Goal: Information Seeking & Learning: Learn about a topic

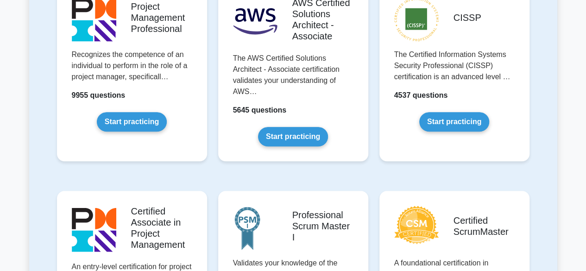
scroll to position [246, 0]
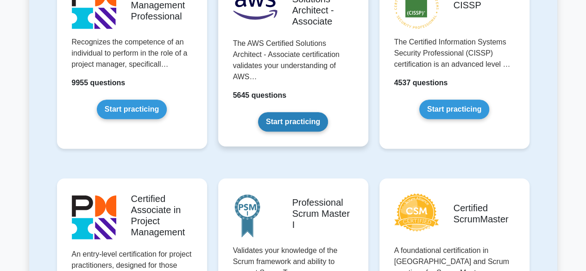
click at [280, 118] on link "Start practicing" at bounding box center [293, 121] width 70 height 19
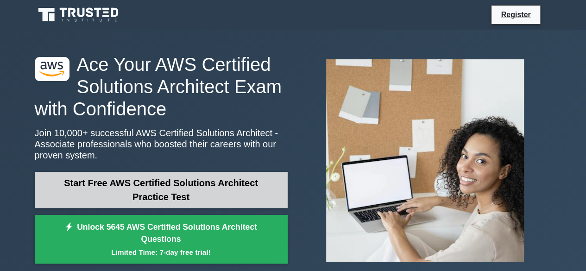
click at [202, 191] on link "Start Free AWS Certified Solutions Architect Practice Test" at bounding box center [161, 190] width 253 height 36
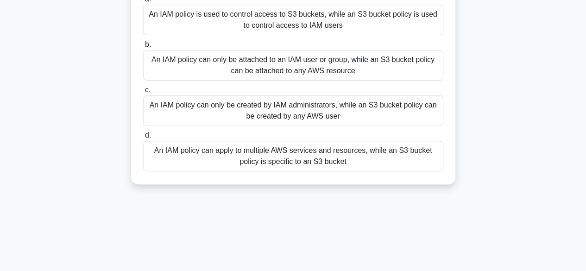
scroll to position [108, 0]
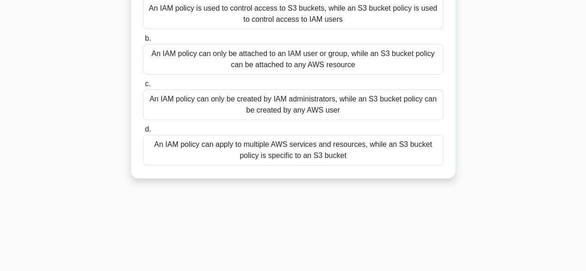
click at [235, 140] on div "An IAM policy can apply to multiple AWS services and resources, while an S3 buc…" at bounding box center [293, 150] width 300 height 31
click at [143, 132] on input "d. An IAM policy can apply to multiple AWS services and resources, while an S3 …" at bounding box center [143, 129] width 0 height 6
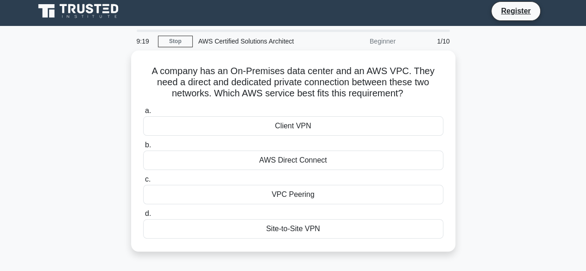
scroll to position [0, 0]
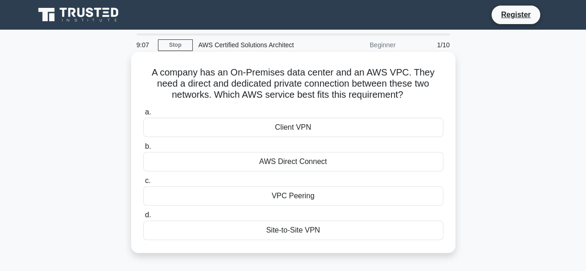
click at [310, 162] on div "AWS Direct Connect" at bounding box center [293, 161] width 300 height 19
click at [143, 150] on input "b. AWS Direct Connect" at bounding box center [143, 147] width 0 height 6
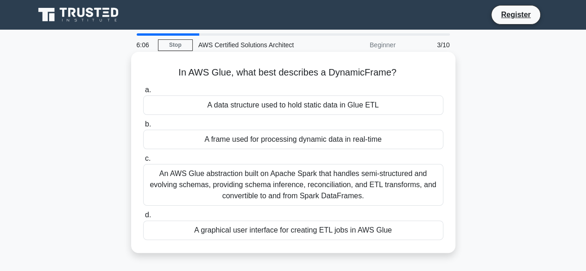
click at [315, 69] on h5 "In AWS Glue, what best describes a DynamicFrame? .spinner_0XTQ{transform-origin…" at bounding box center [293, 73] width 302 height 12
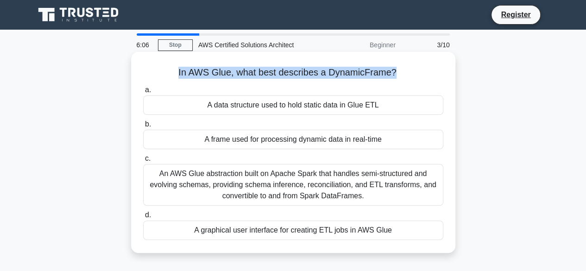
click at [315, 69] on h5 "In AWS Glue, what best describes a DynamicFrame? .spinner_0XTQ{transform-origin…" at bounding box center [293, 73] width 302 height 12
click at [317, 75] on h5 "In AWS Glue, what best describes a DynamicFrame? .spinner_0XTQ{transform-origin…" at bounding box center [293, 73] width 302 height 12
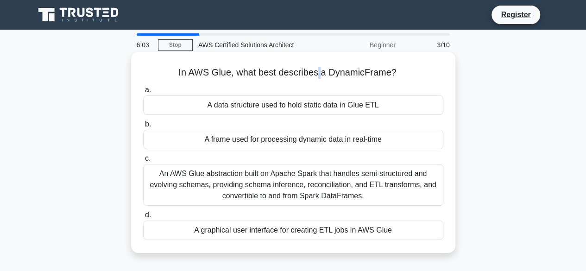
click at [317, 75] on h5 "In AWS Glue, what best describes a DynamicFrame? .spinner_0XTQ{transform-origin…" at bounding box center [293, 73] width 302 height 12
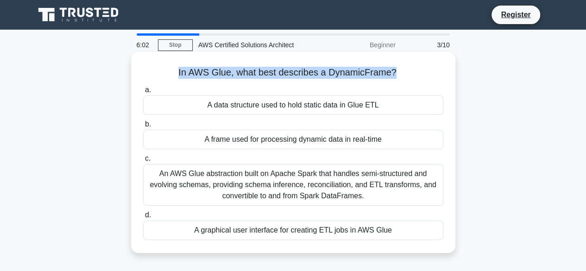
click at [317, 75] on h5 "In AWS Glue, what best describes a DynamicFrame? .spinner_0XTQ{transform-origin…" at bounding box center [293, 73] width 302 height 12
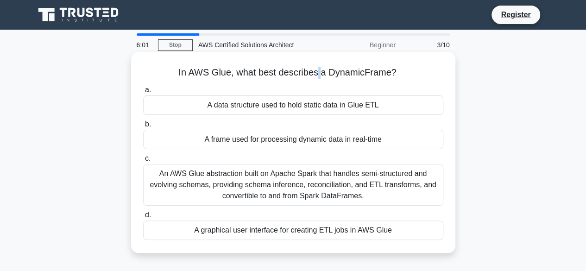
click at [317, 75] on h5 "In AWS Glue, what best describes a DynamicFrame? .spinner_0XTQ{transform-origin…" at bounding box center [293, 73] width 302 height 12
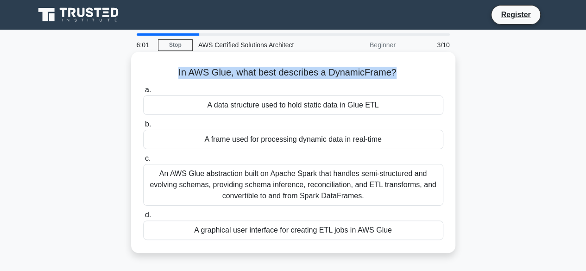
click at [317, 75] on h5 "In AWS Glue, what best describes a DynamicFrame? .spinner_0XTQ{transform-origin…" at bounding box center [293, 73] width 302 height 12
click at [234, 65] on div "In AWS Glue, what best describes a DynamicFrame? .spinner_0XTQ{transform-origin…" at bounding box center [293, 153] width 317 height 194
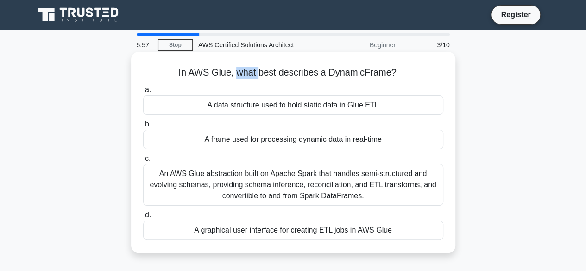
click at [234, 65] on div "In AWS Glue, what best describes a DynamicFrame? .spinner_0XTQ{transform-origin…" at bounding box center [293, 153] width 317 height 194
click at [242, 69] on h5 "In AWS Glue, what best describes a DynamicFrame? .spinner_0XTQ{transform-origin…" at bounding box center [293, 73] width 302 height 12
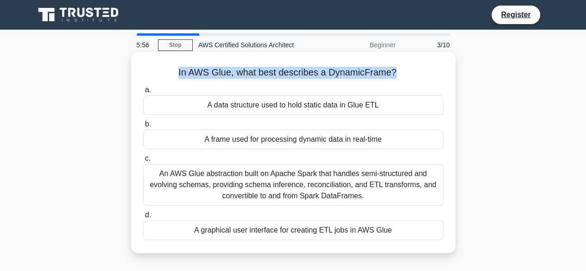
click at [242, 69] on h5 "In AWS Glue, what best describes a DynamicFrame? .spinner_0XTQ{transform-origin…" at bounding box center [293, 73] width 302 height 12
click at [185, 69] on h5 "In AWS Glue, what best describes a DynamicFrame? .spinner_0XTQ{transform-origin…" at bounding box center [293, 73] width 302 height 12
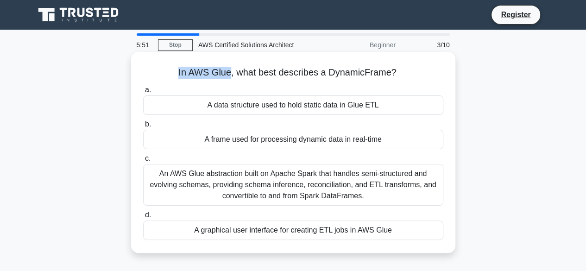
drag, startPoint x: 176, startPoint y: 71, endPoint x: 229, endPoint y: 72, distance: 53.2
click at [229, 72] on h5 "In AWS Glue, what best describes a DynamicFrame? .spinner_0XTQ{transform-origin…" at bounding box center [293, 73] width 302 height 12
click at [257, 75] on h5 "In AWS Glue, what best describes a DynamicFrame? .spinner_0XTQ{transform-origin…" at bounding box center [293, 73] width 302 height 12
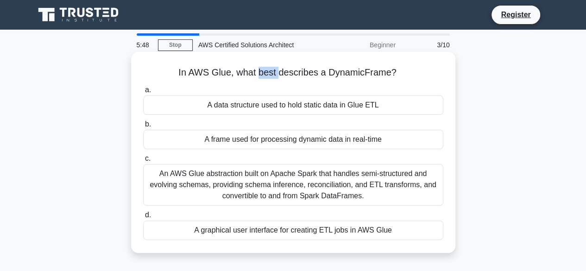
click at [257, 75] on h5 "In AWS Glue, what best describes a DynamicFrame? .spinner_0XTQ{transform-origin…" at bounding box center [293, 73] width 302 height 12
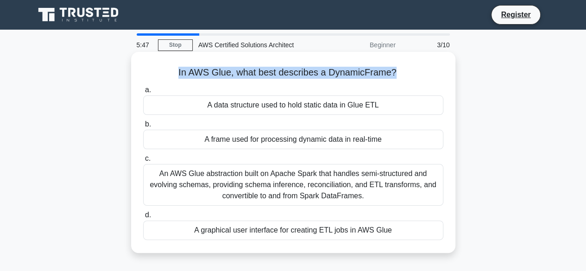
click at [257, 75] on h5 "In AWS Glue, what best describes a DynamicFrame? .spinner_0XTQ{transform-origin…" at bounding box center [293, 73] width 302 height 12
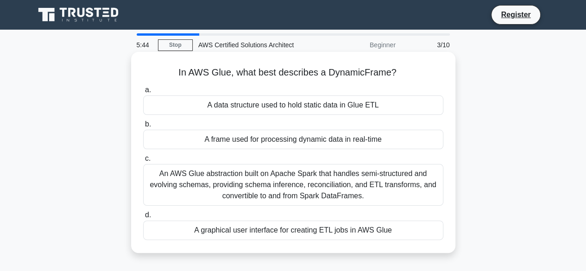
click at [209, 73] on h5 "In AWS Glue, what best describes a DynamicFrame? .spinner_0XTQ{transform-origin…" at bounding box center [293, 73] width 302 height 12
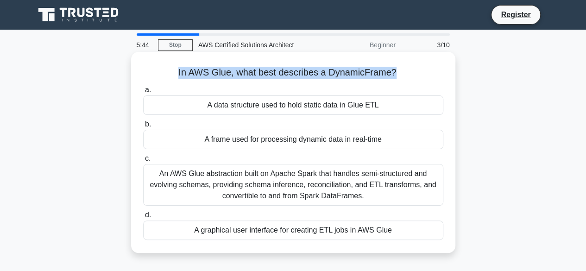
click at [209, 73] on h5 "In AWS Glue, what best describes a DynamicFrame? .spinner_0XTQ{transform-origin…" at bounding box center [293, 73] width 302 height 12
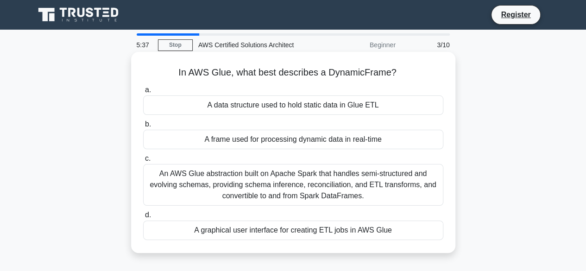
click at [172, 70] on h5 "In AWS Glue, what best describes a DynamicFrame? .spinner_0XTQ{transform-origin…" at bounding box center [293, 73] width 302 height 12
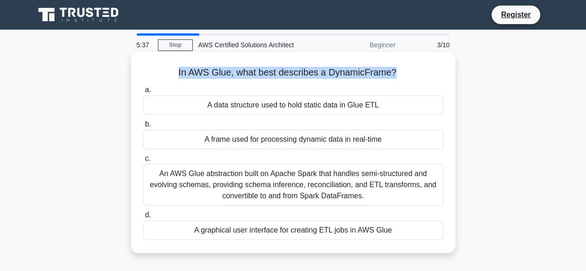
click at [172, 70] on h5 "In AWS Glue, what best describes a DynamicFrame? .spinner_0XTQ{transform-origin…" at bounding box center [293, 73] width 302 height 12
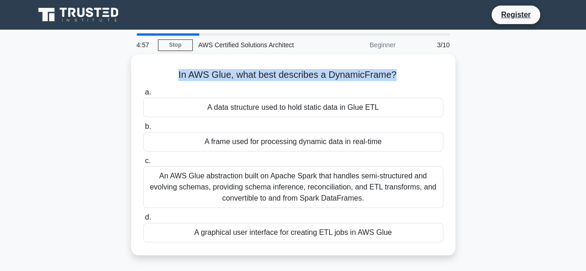
click at [111, 96] on div "In AWS Glue, what best describes a DynamicFrame? .spinner_0XTQ{transform-origin…" at bounding box center [293, 160] width 528 height 212
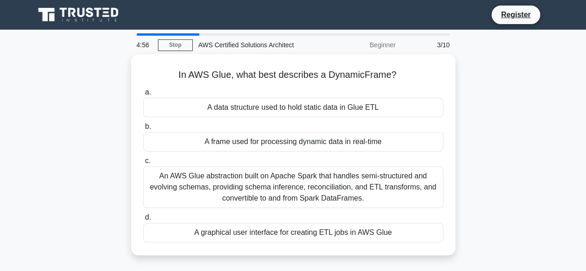
click at [108, 98] on div "In AWS Glue, what best describes a DynamicFrame? .spinner_0XTQ{transform-origin…" at bounding box center [293, 160] width 528 height 212
click at [99, 112] on div "In AWS Glue, what best describes a DynamicFrame? .spinner_0XTQ{transform-origin…" at bounding box center [293, 160] width 528 height 212
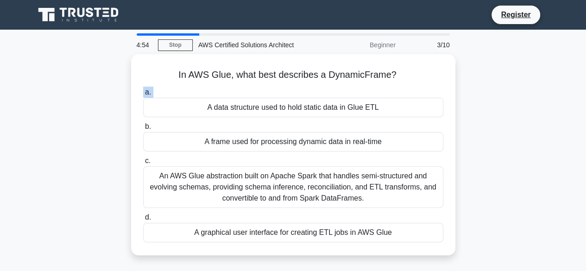
click at [99, 112] on div "In AWS Glue, what best describes a DynamicFrame? .spinner_0XTQ{transform-origin…" at bounding box center [293, 160] width 528 height 212
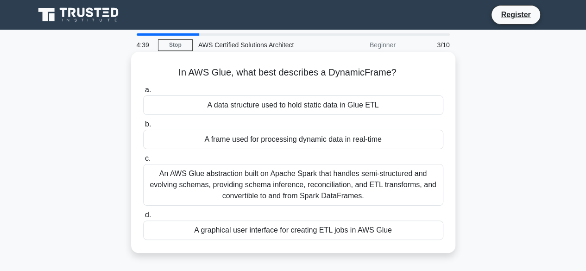
click at [229, 182] on div "An AWS Glue abstraction built on Apache Spark that handles semi-structured and …" at bounding box center [293, 185] width 300 height 42
click at [143, 162] on input "c. An AWS Glue abstraction built on Apache Spark that handles semi-structured a…" at bounding box center [143, 159] width 0 height 6
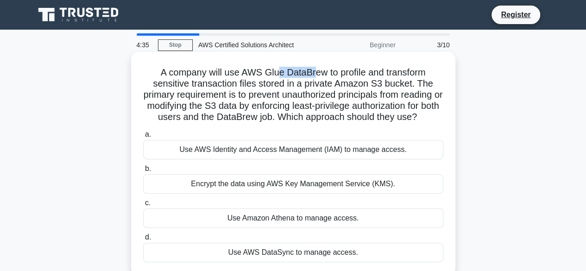
drag, startPoint x: 279, startPoint y: 73, endPoint x: 313, endPoint y: 75, distance: 34.3
click at [313, 75] on h5 "A company will use AWS Glue DataBrew to profile and transform sensitive transac…" at bounding box center [293, 95] width 302 height 56
